Goal: Information Seeking & Learning: Learn about a topic

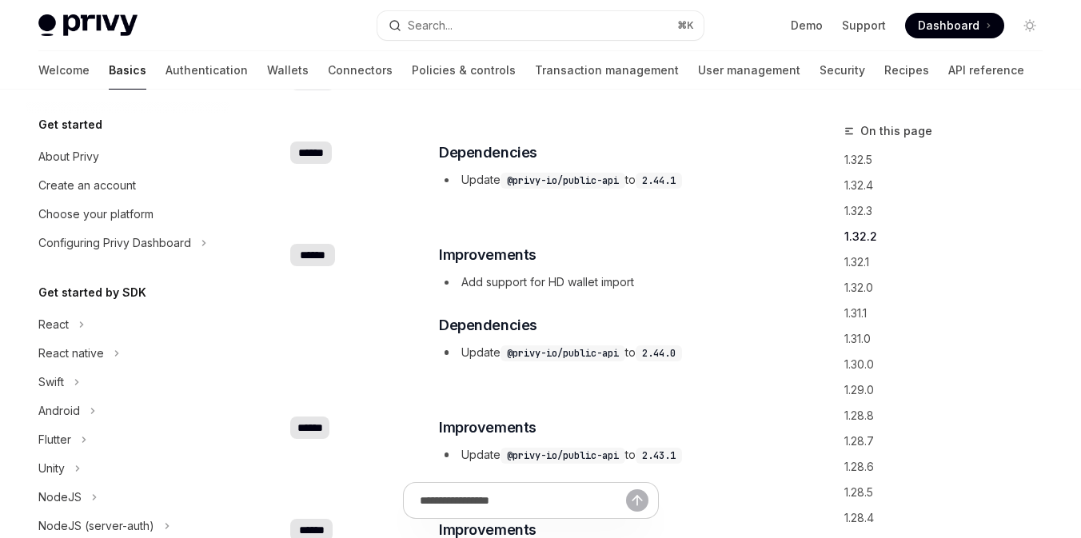
scroll to position [513, 0]
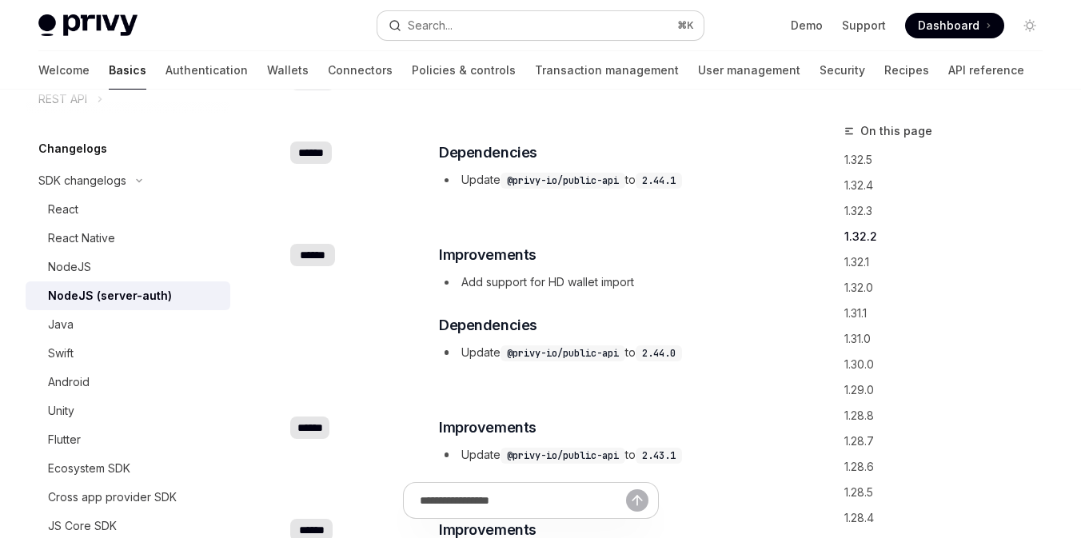
click at [446, 20] on div "Search..." at bounding box center [430, 25] width 45 height 19
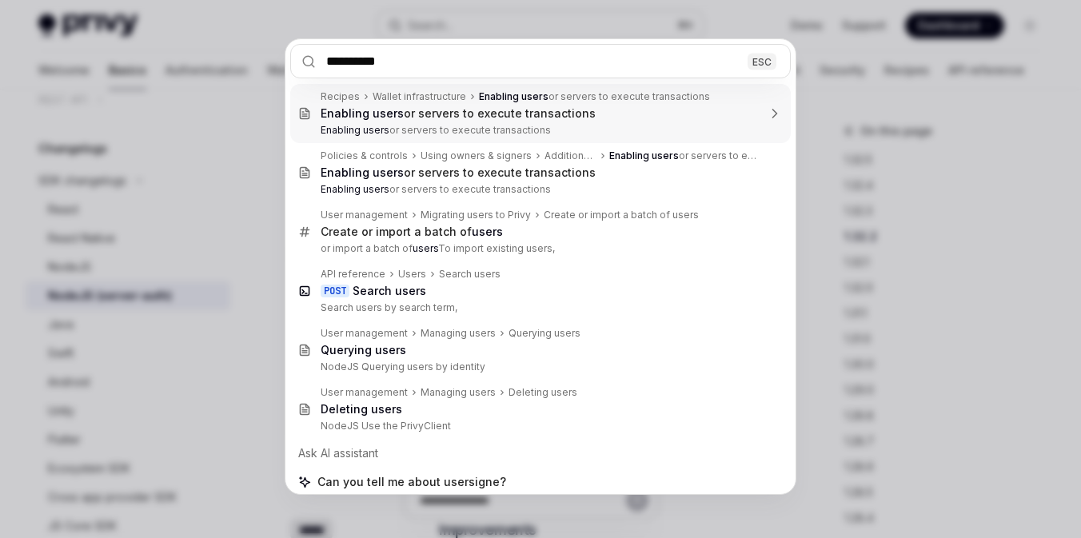
type input "**********"
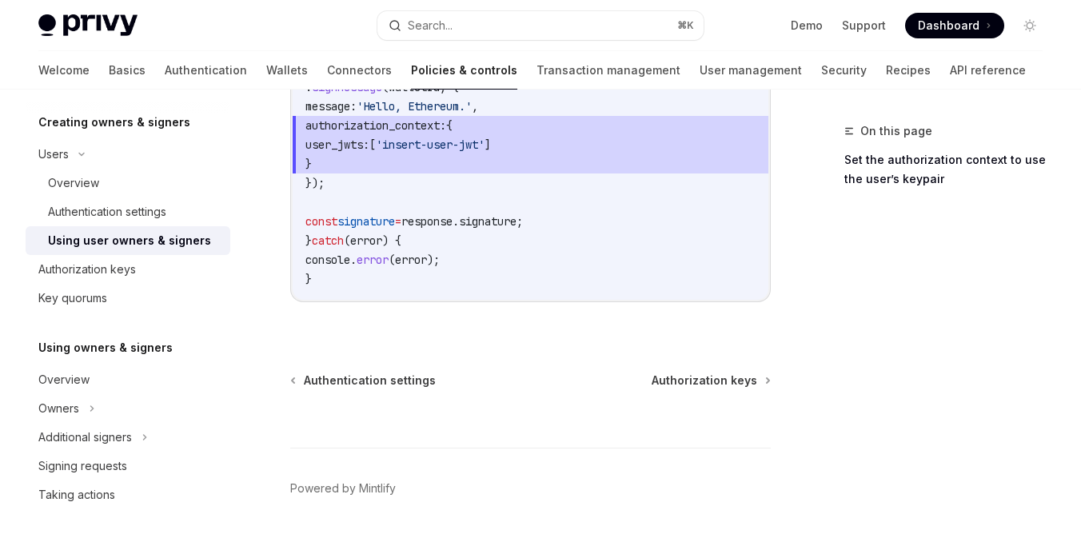
scroll to position [1247, 0]
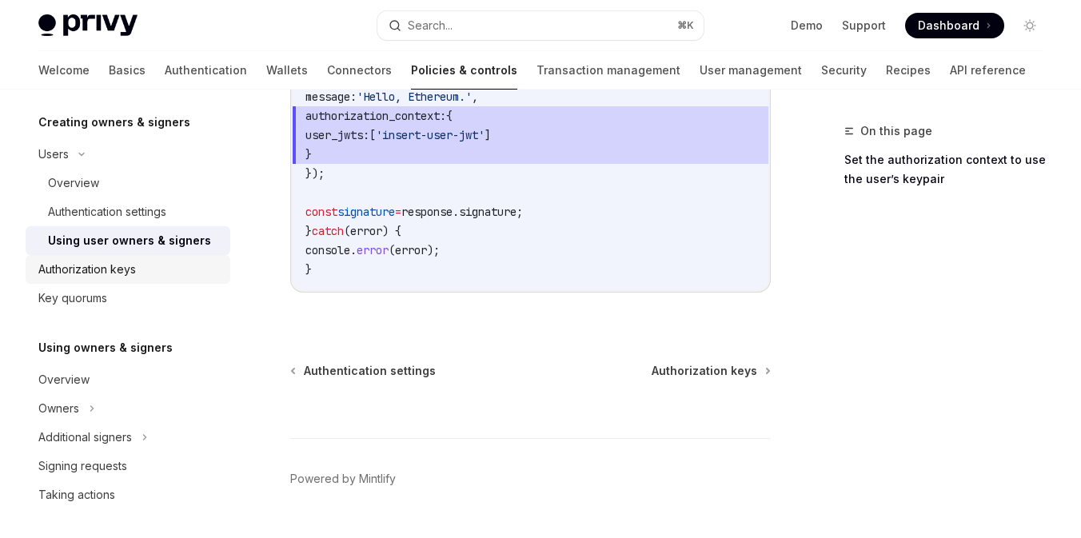
click at [83, 272] on div "Authorization keys" at bounding box center [87, 269] width 98 height 19
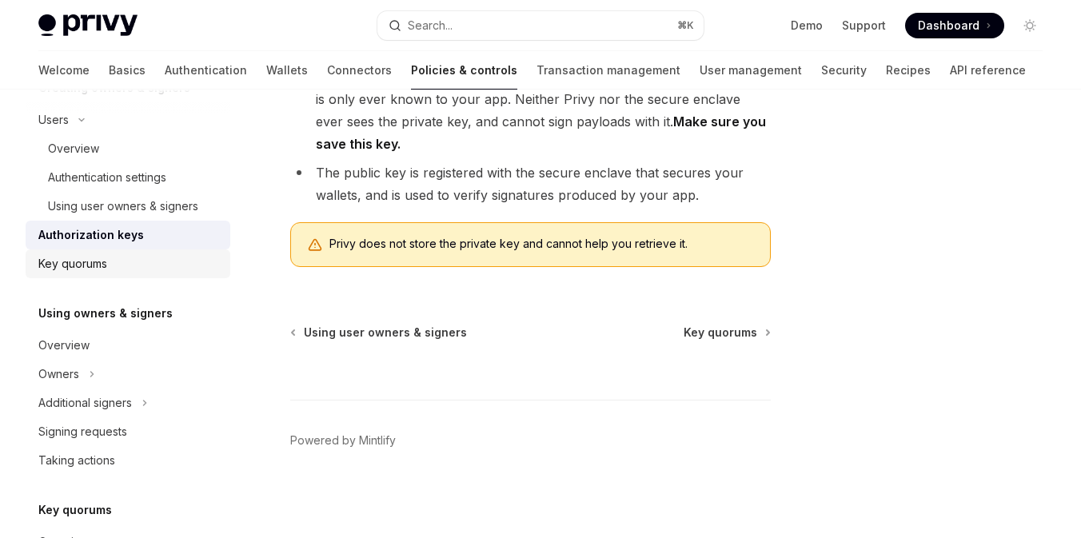
scroll to position [387, 0]
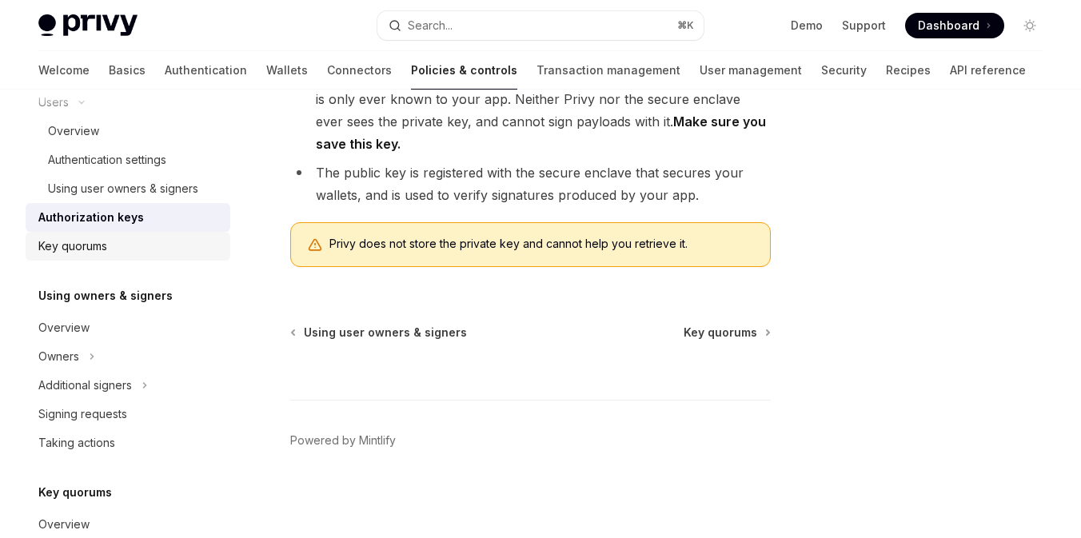
click at [175, 253] on div "Key quorums" at bounding box center [129, 246] width 182 height 19
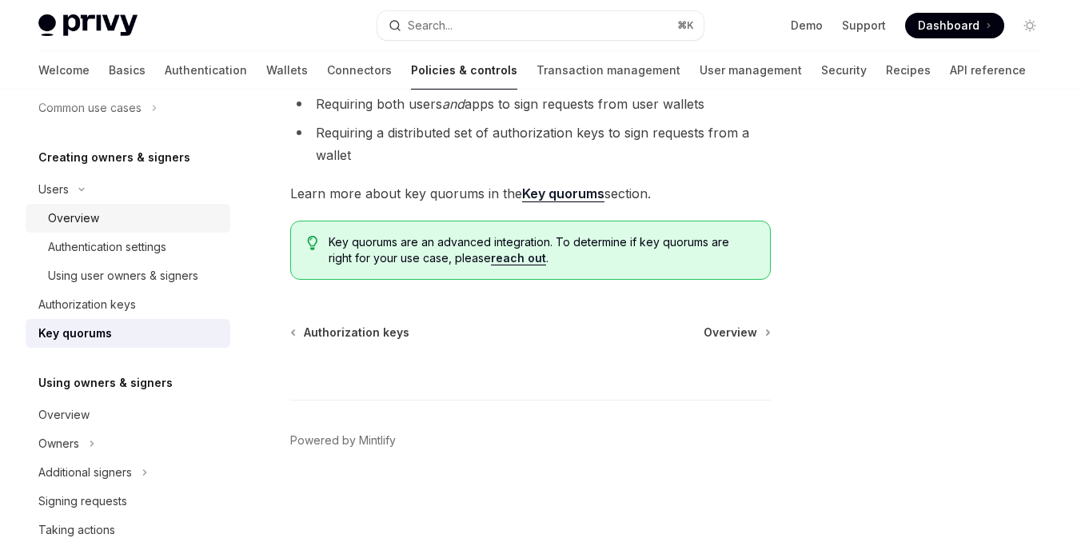
scroll to position [268, 0]
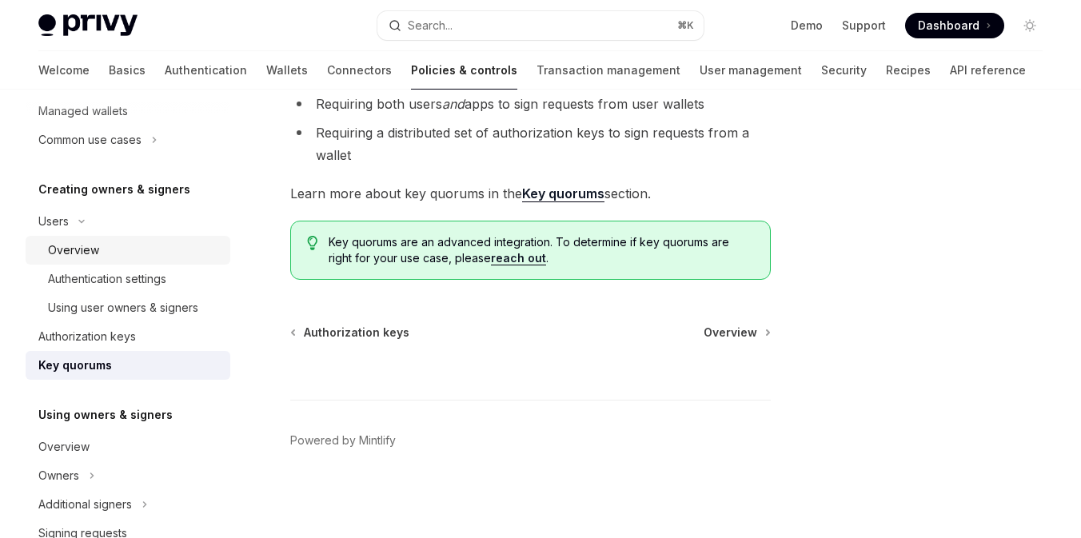
click at [114, 248] on div "Overview" at bounding box center [134, 250] width 173 height 19
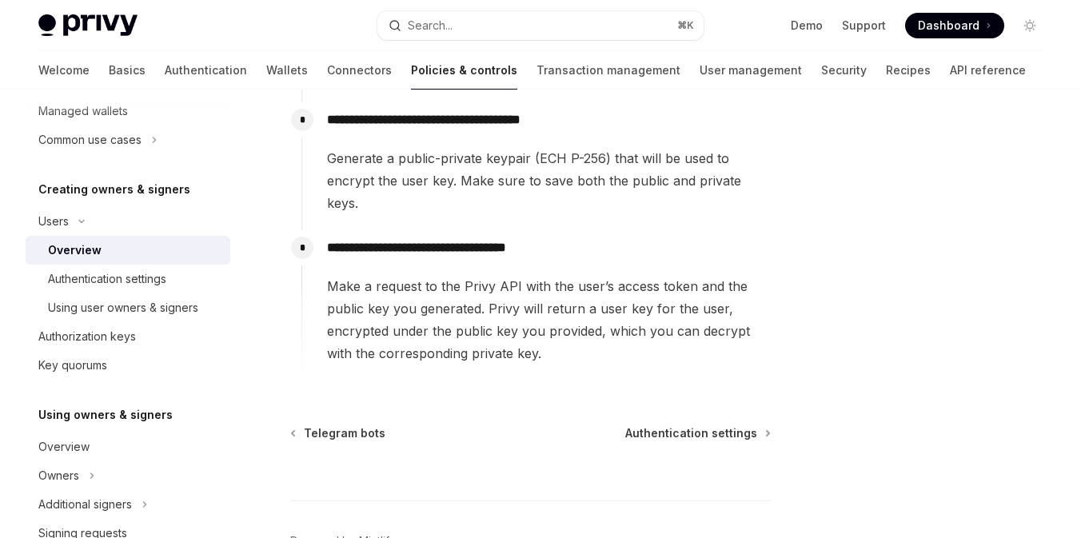
scroll to position [855, 0]
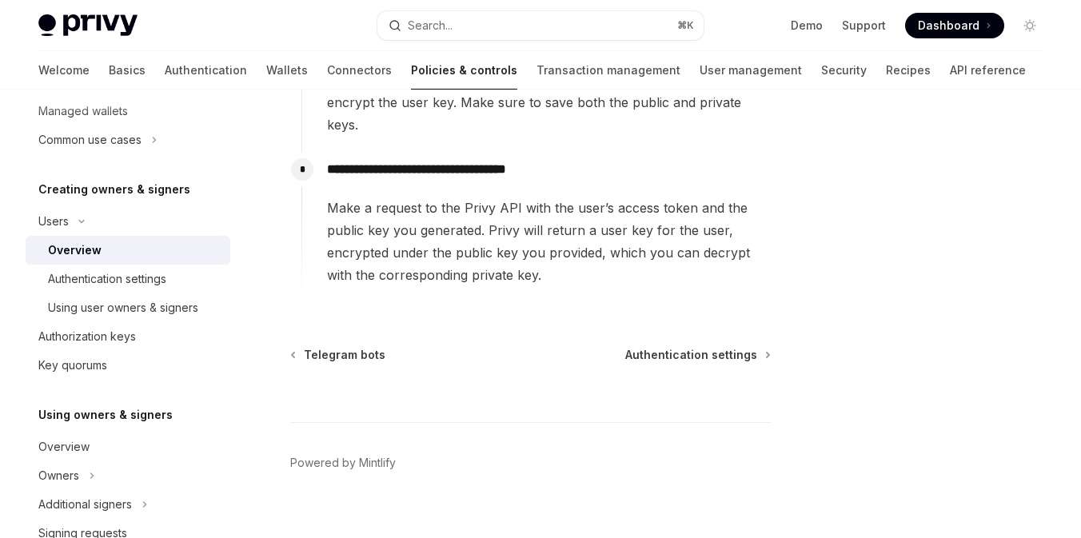
click at [122, 262] on link "Overview" at bounding box center [128, 250] width 205 height 29
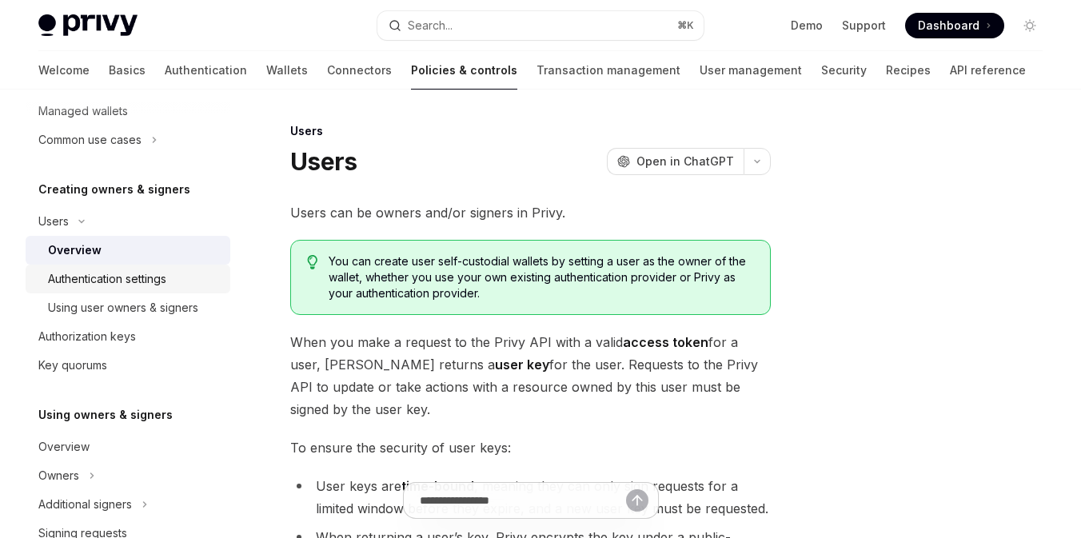
click at [99, 287] on div "Authentication settings" at bounding box center [107, 278] width 118 height 19
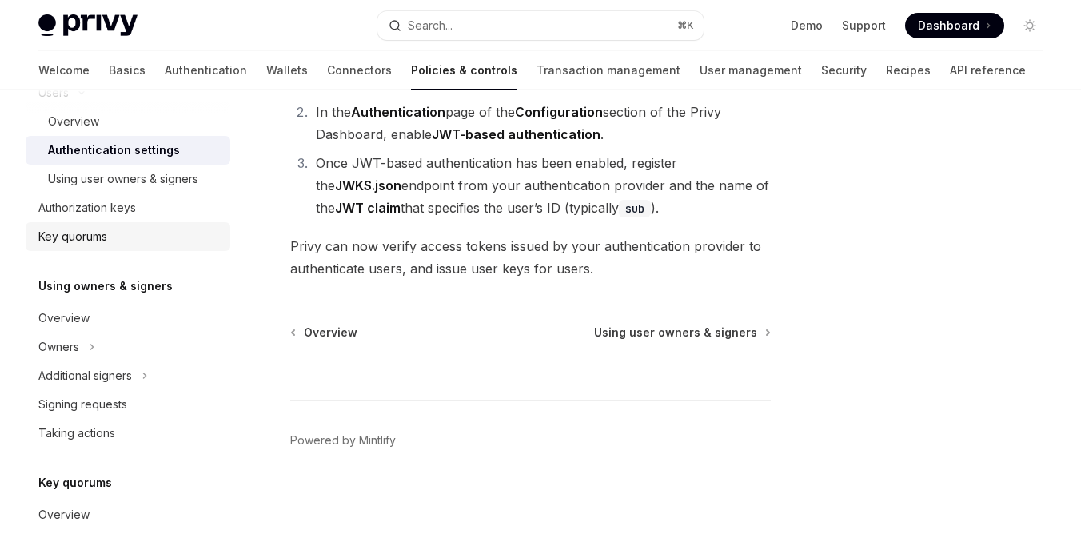
scroll to position [398, 0]
click at [115, 354] on div "Owners" at bounding box center [128, 345] width 205 height 29
type textarea "*"
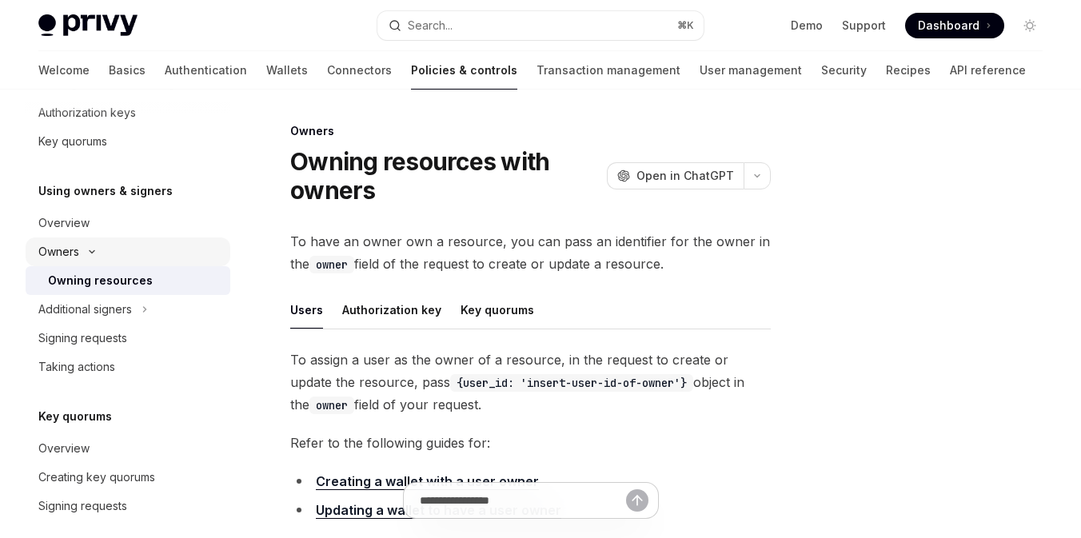
scroll to position [542, 0]
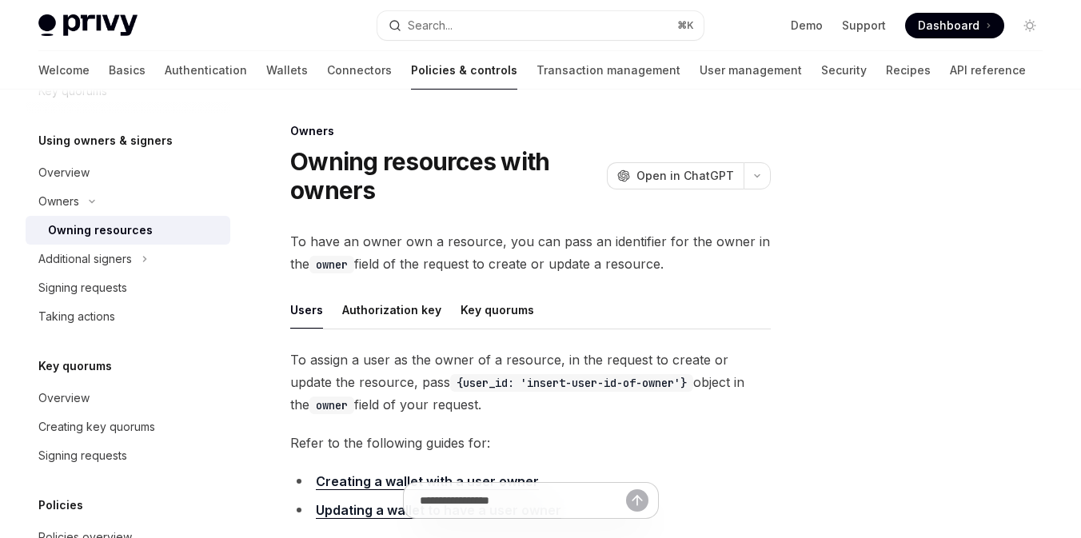
click at [449, 44] on div "Privy Docs home page Search... ⌘ K Demo Support Dashboard Dashboard Search..." at bounding box center [540, 25] width 1004 height 51
click at [433, 36] on button "Search... ⌘ K" at bounding box center [540, 25] width 326 height 29
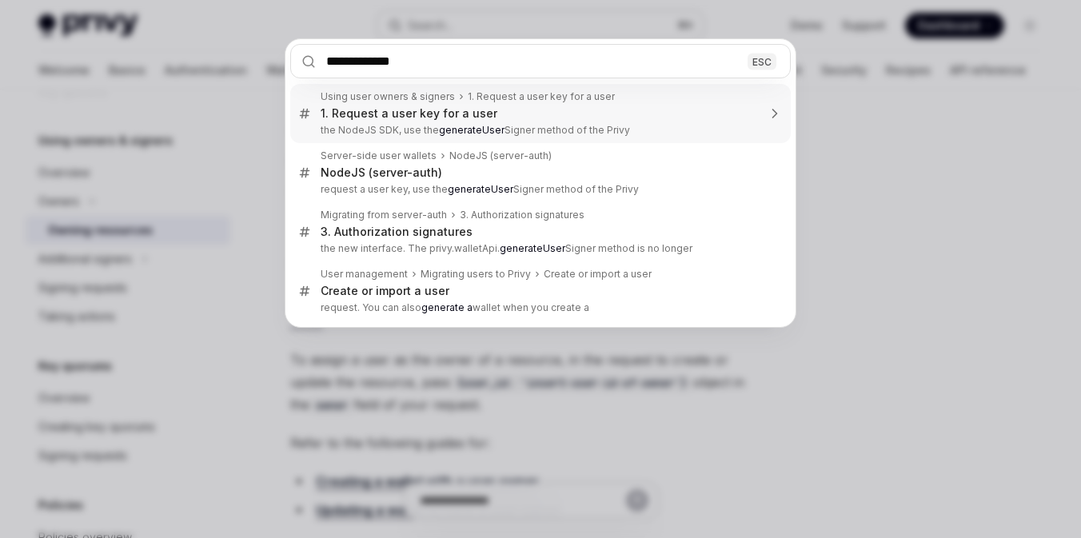
type input "**********"
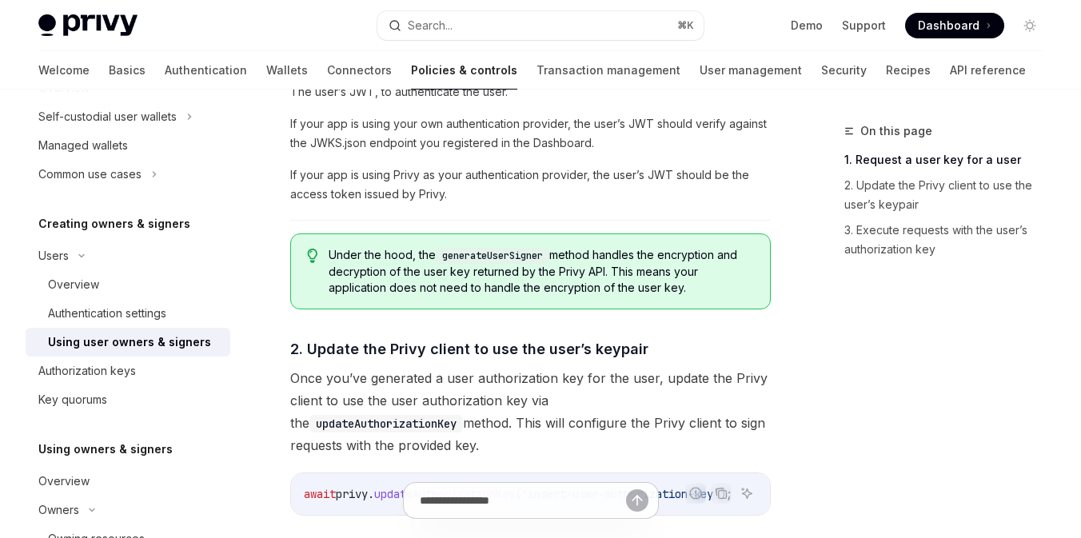
scroll to position [1141, 0]
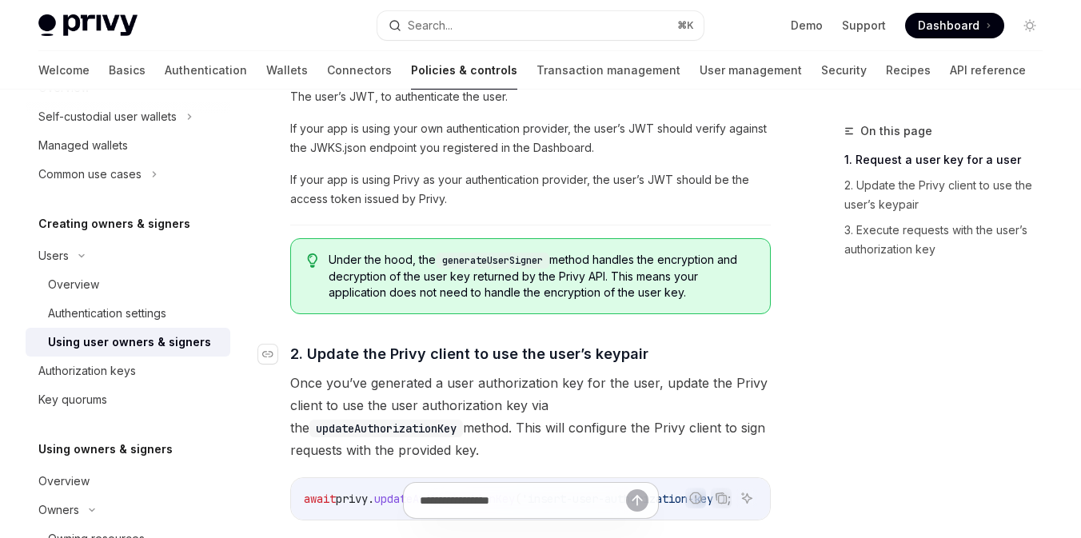
click at [281, 343] on link "​" at bounding box center [274, 354] width 32 height 22
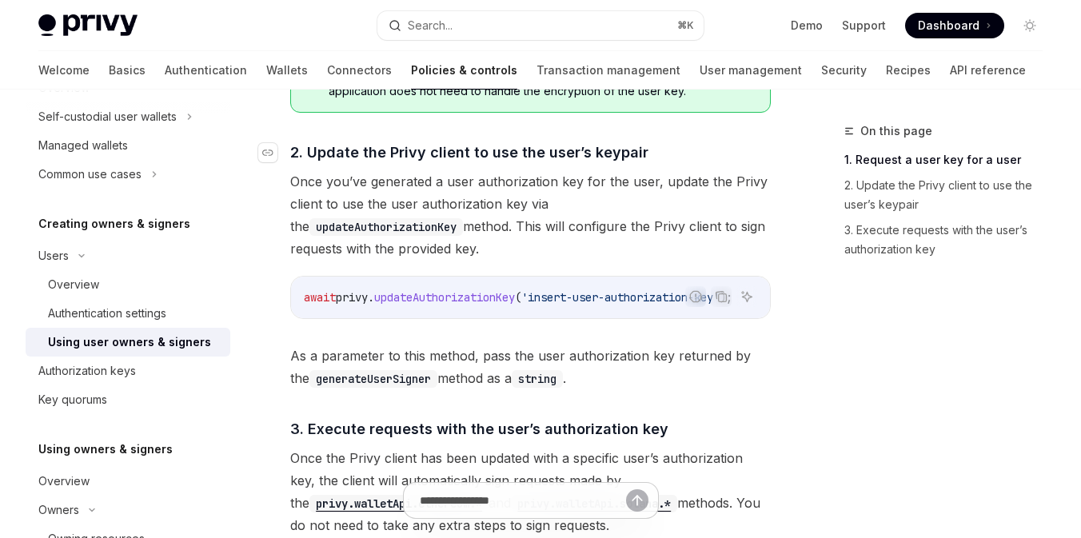
scroll to position [1345, 0]
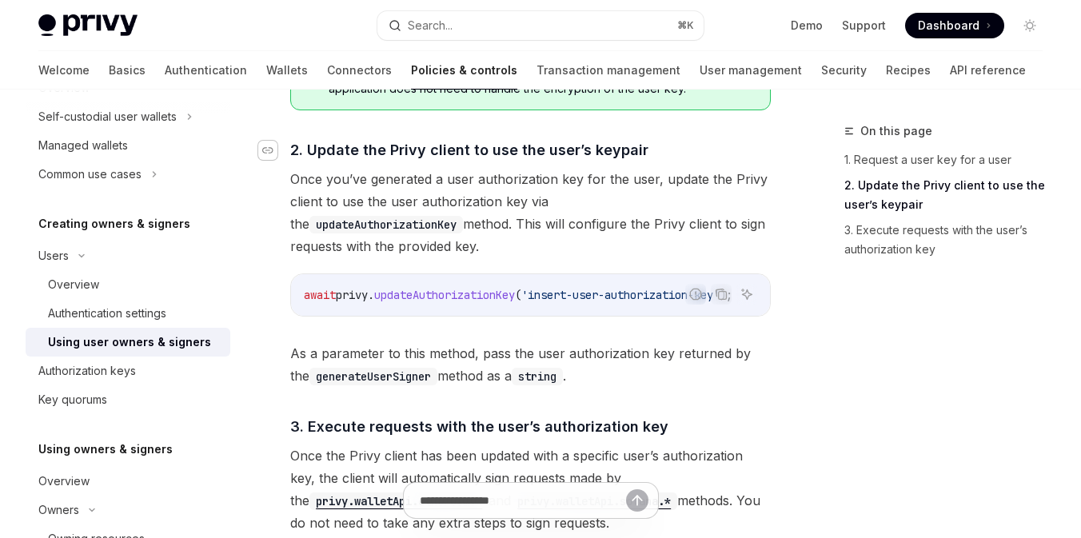
click at [269, 146] on icon "Navigate to header" at bounding box center [267, 151] width 11 height 10
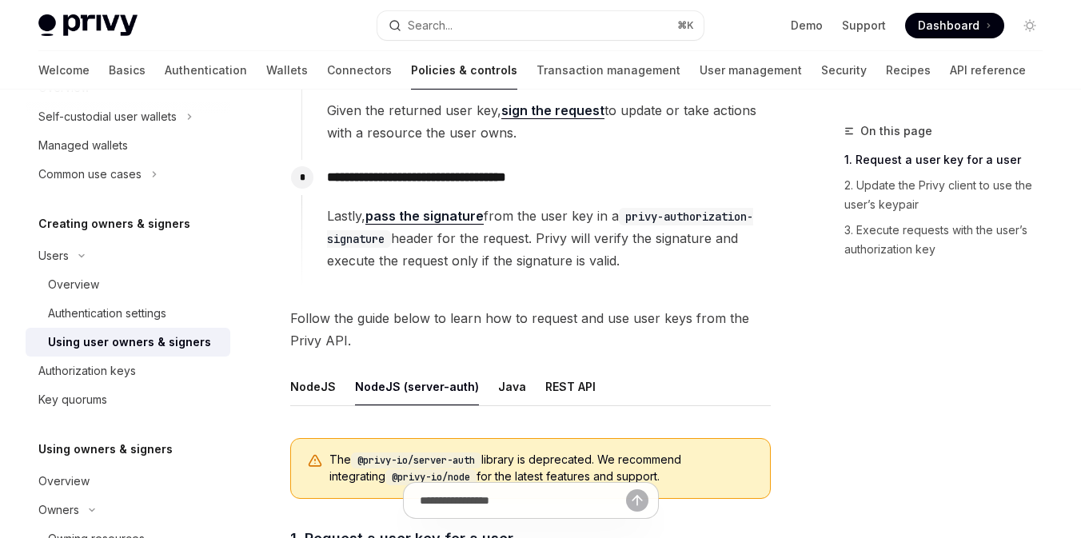
scroll to position [131, 0]
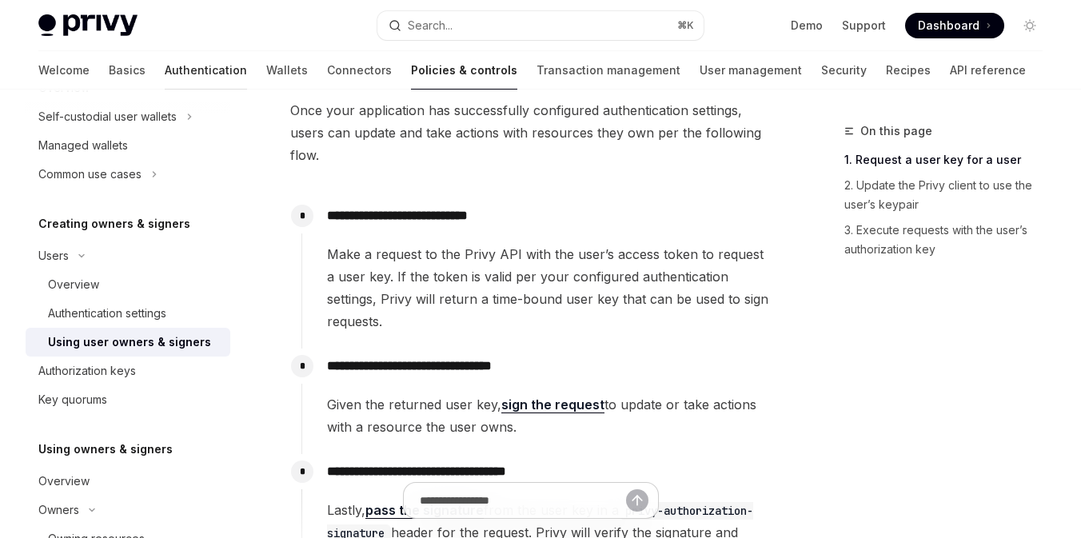
click at [165, 73] on link "Authentication" at bounding box center [206, 70] width 82 height 38
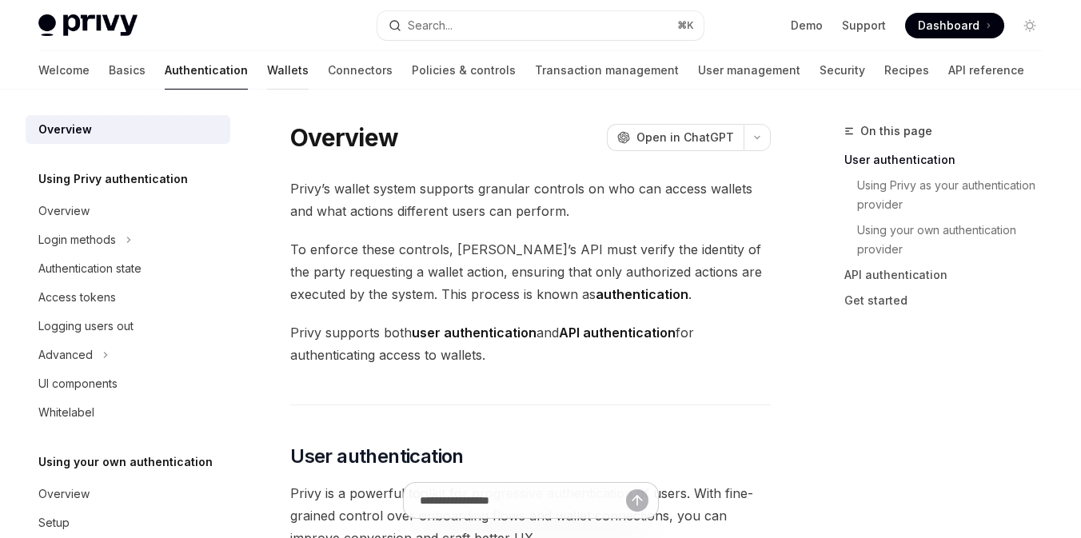
click at [267, 70] on link "Wallets" at bounding box center [288, 70] width 42 height 38
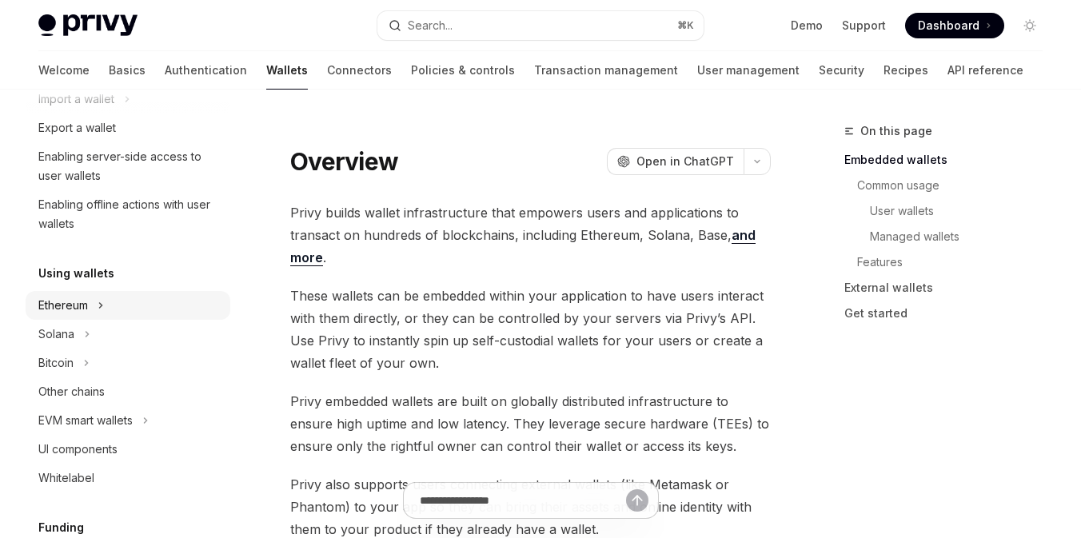
scroll to position [240, 0]
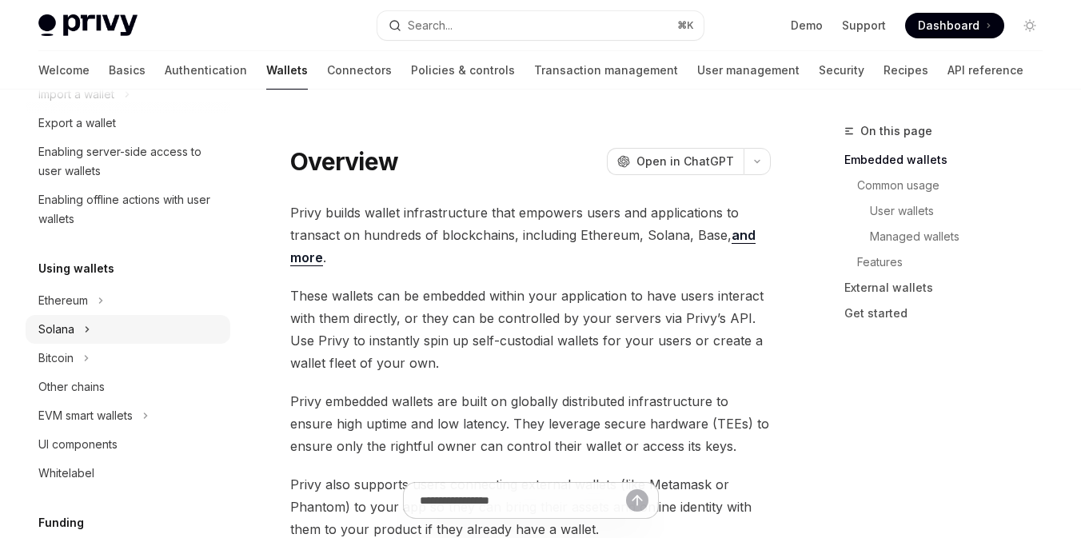
click at [116, 325] on div "Solana" at bounding box center [128, 329] width 205 height 29
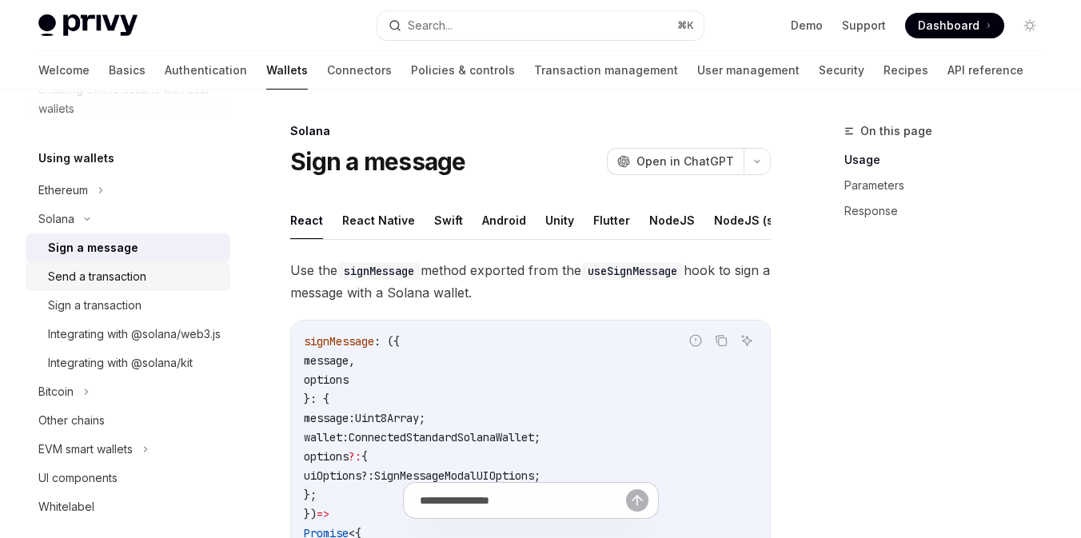
scroll to position [368, 0]
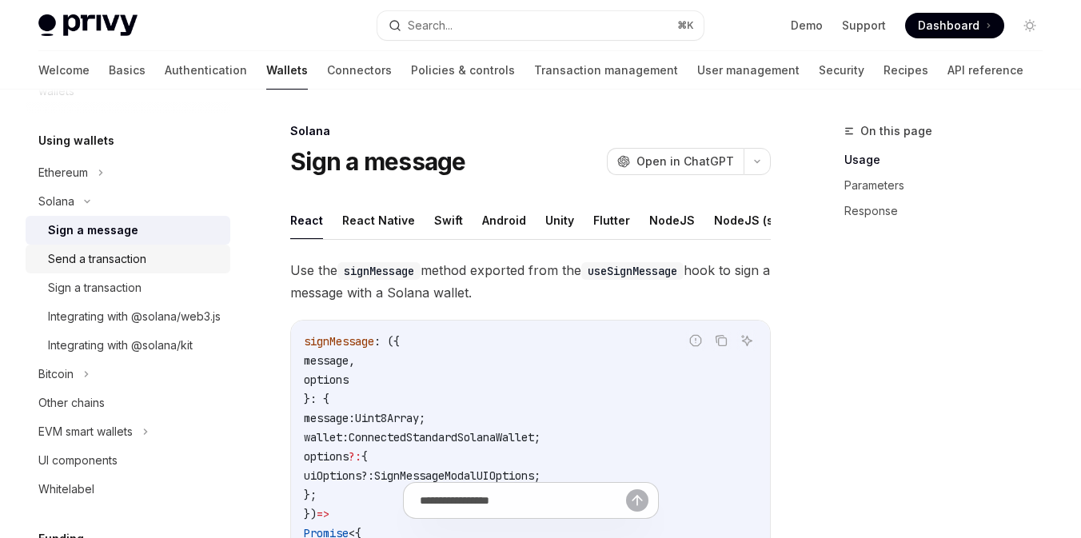
click at [146, 257] on div "Send a transaction" at bounding box center [97, 258] width 98 height 19
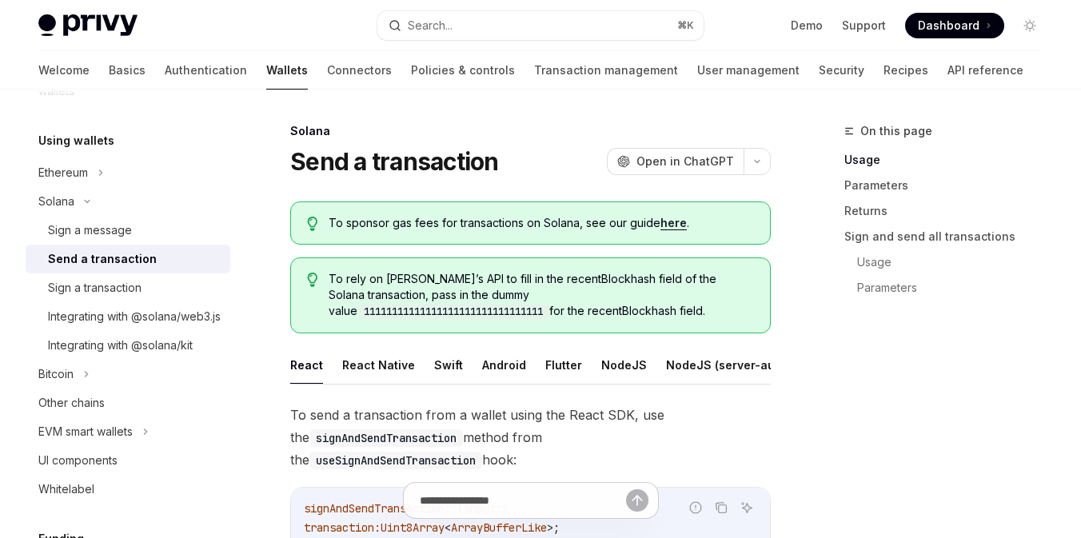
scroll to position [84, 0]
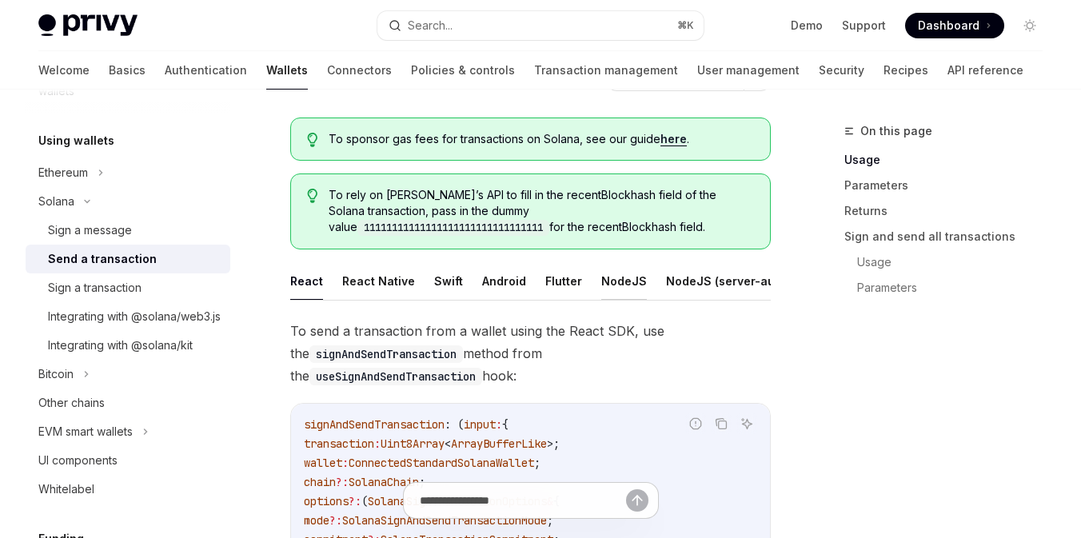
click at [617, 279] on button "NodeJS" at bounding box center [624, 281] width 46 height 38
type textarea "*"
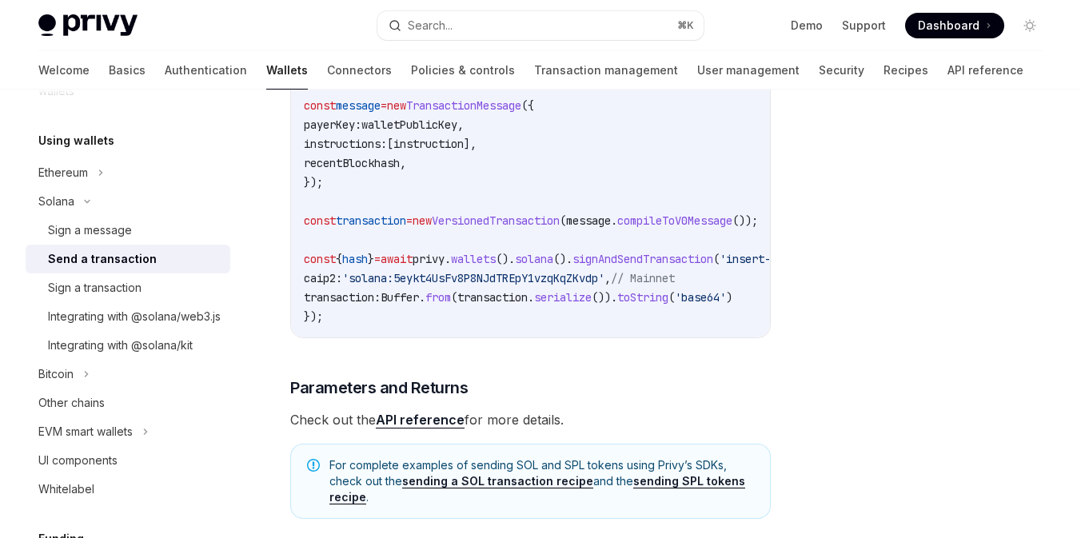
scroll to position [955, 0]
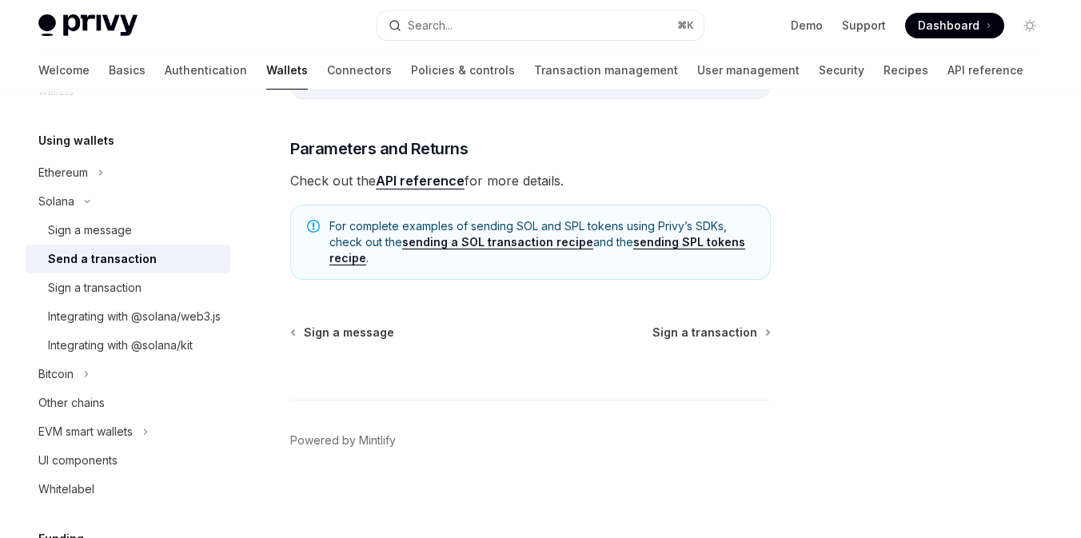
click at [426, 4] on div "Privy Docs home page Search... ⌘ K Demo Support Dashboard Dashboard Search..." at bounding box center [540, 25] width 1004 height 51
click at [424, 17] on div "Search..." at bounding box center [430, 25] width 45 height 19
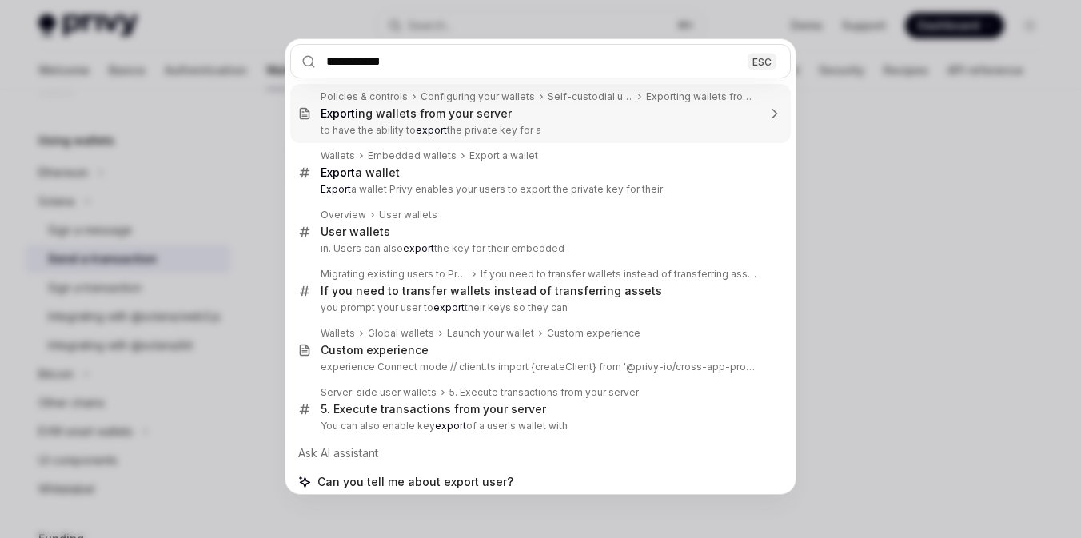
type input "**********"
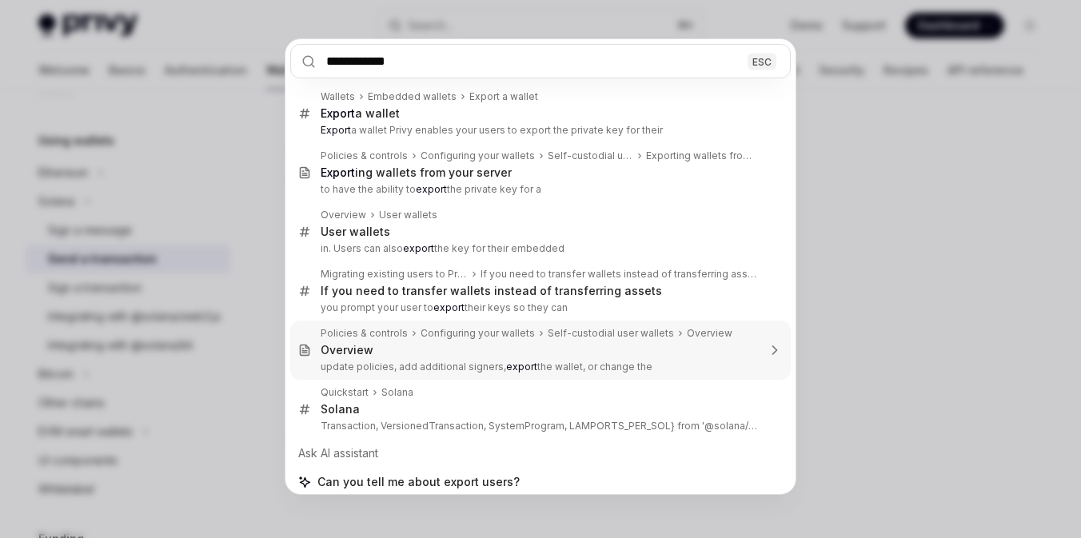
scroll to position [9, 0]
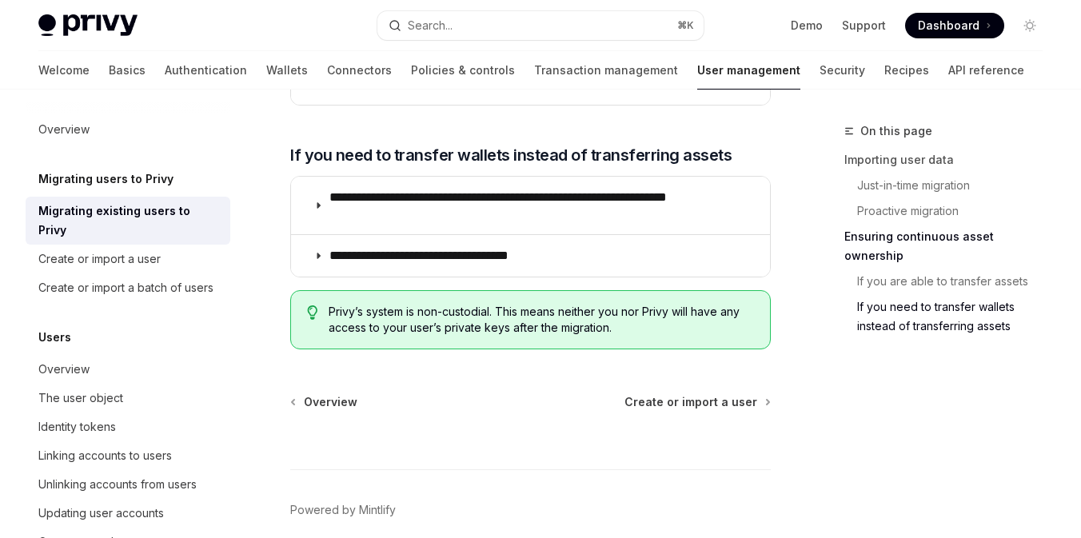
click at [429, 30] on div "Search..." at bounding box center [430, 25] width 45 height 19
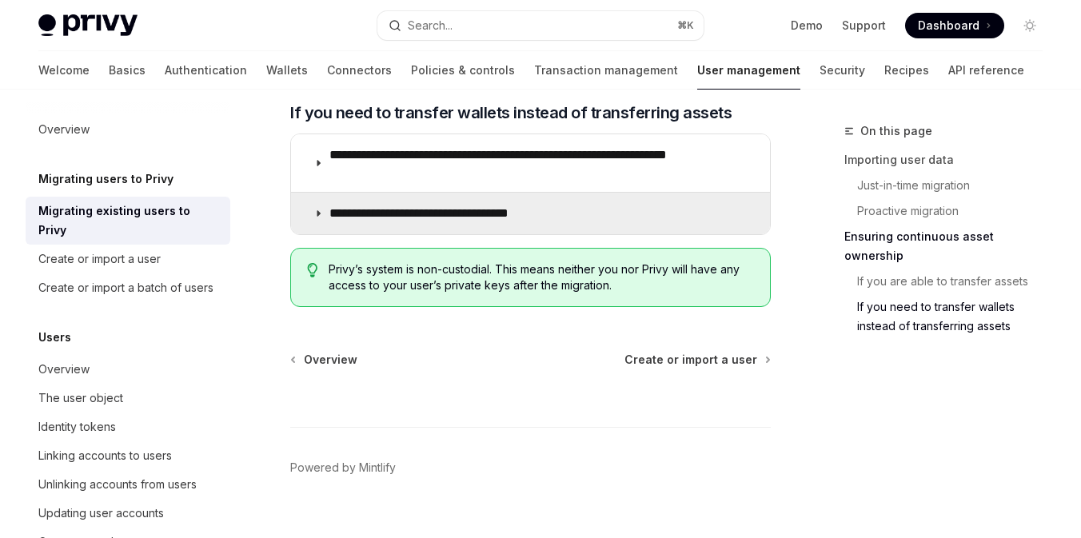
scroll to position [2347, 0]
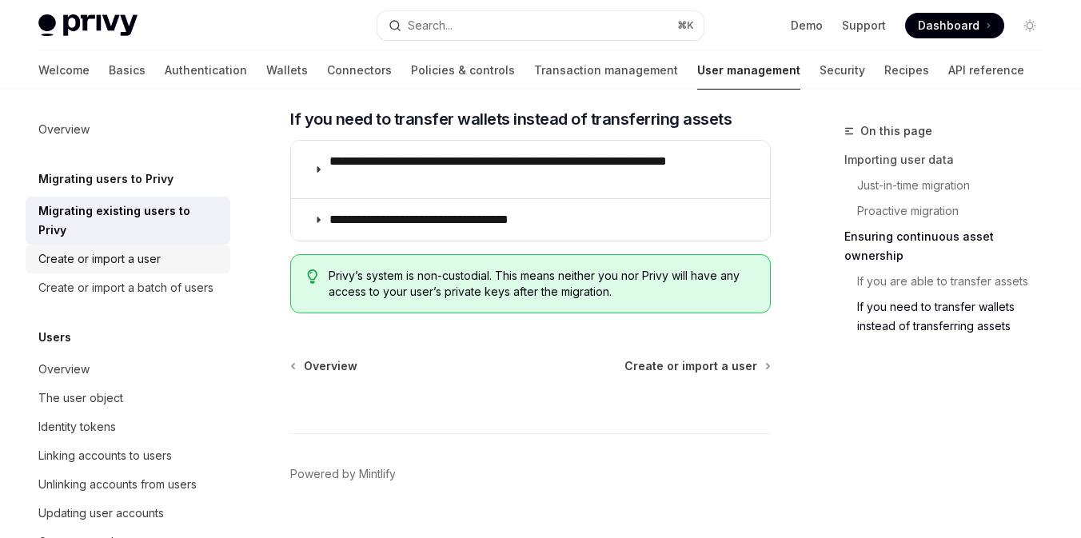
click at [198, 249] on div "Create or import a user" at bounding box center [129, 258] width 182 height 19
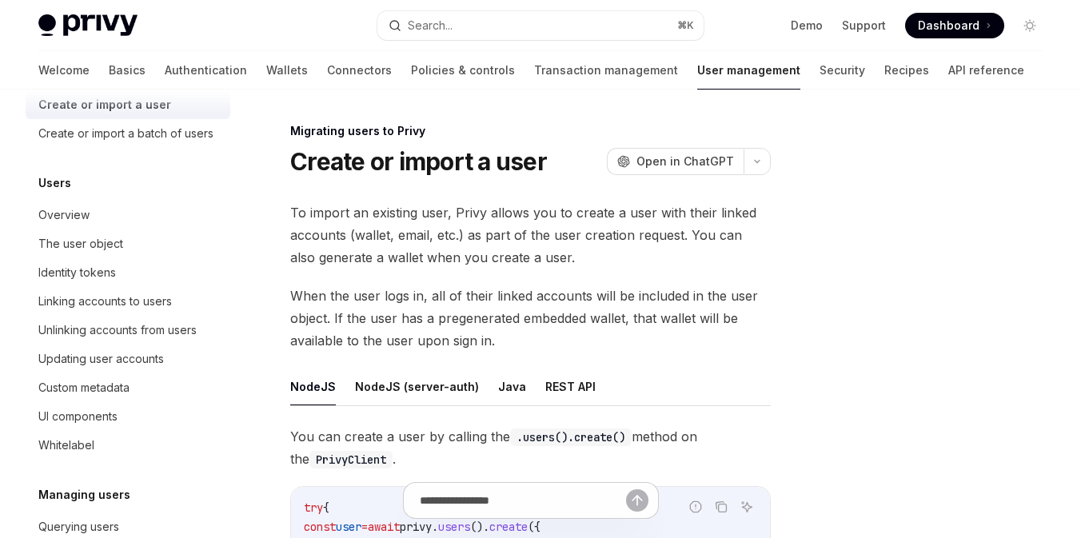
scroll to position [137, 0]
click at [170, 139] on div "Create or import a batch of users" at bounding box center [125, 131] width 175 height 19
type textarea "*"
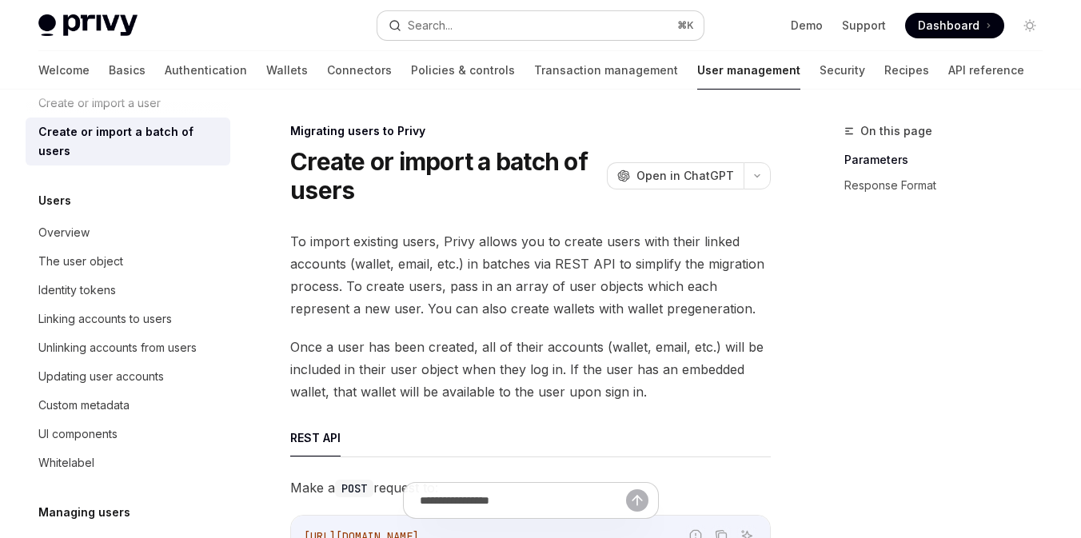
click at [426, 23] on div "Search..." at bounding box center [430, 25] width 45 height 19
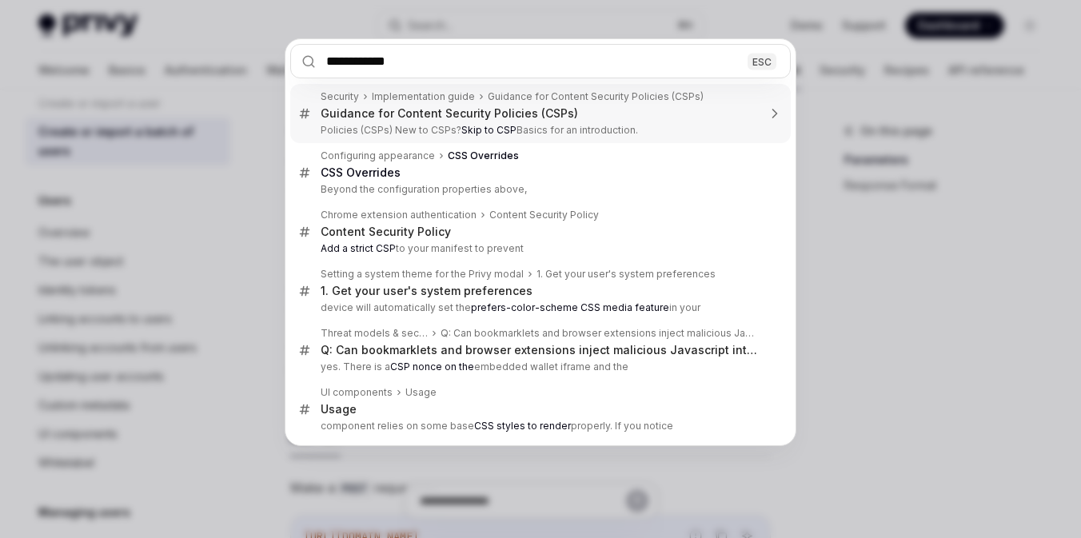
type input "**********"
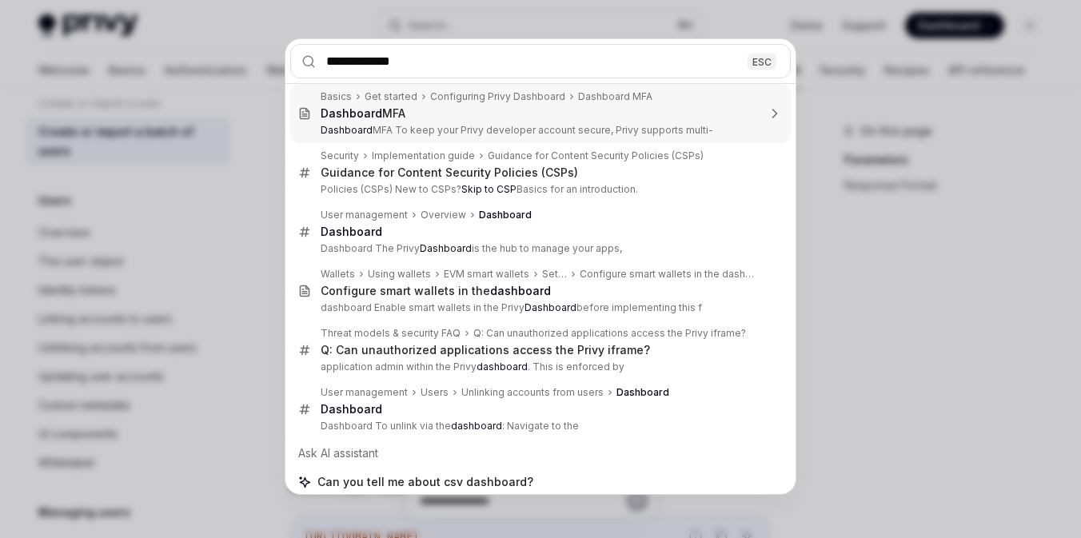
scroll to position [9, 0]
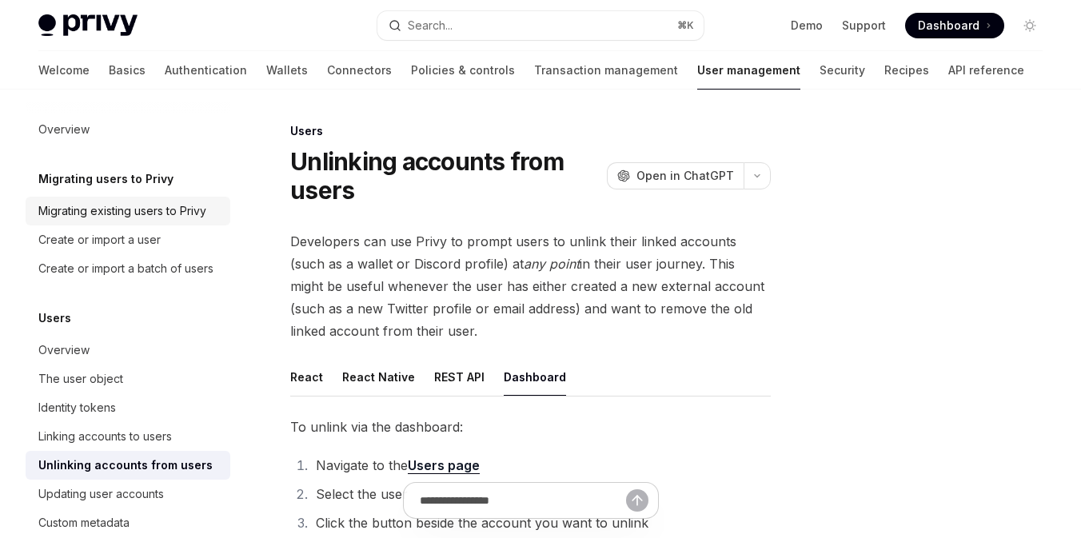
click at [175, 205] on div "Migrating existing users to Privy" at bounding box center [122, 210] width 168 height 19
type textarea "*"
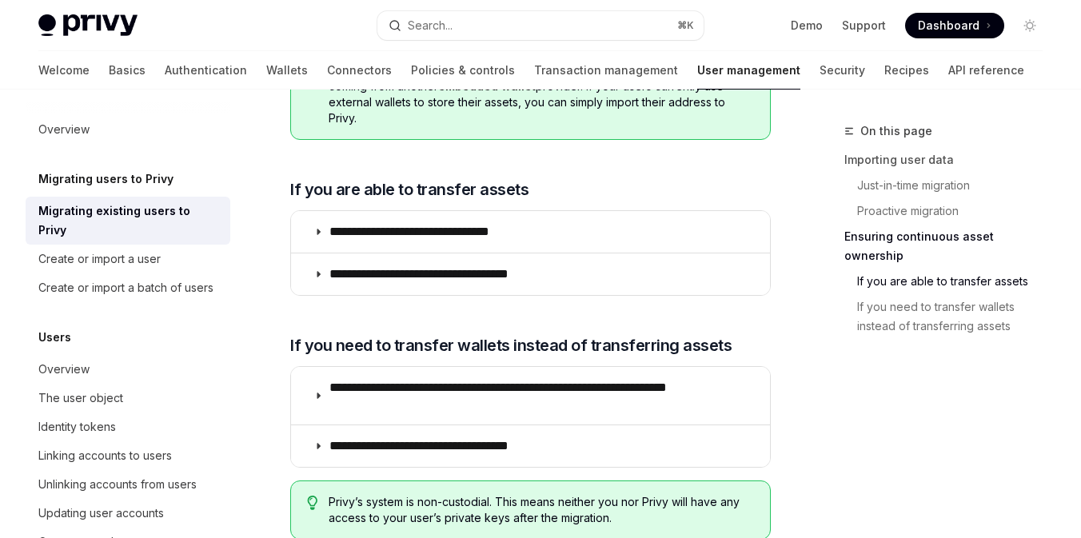
scroll to position [2359, 0]
